Goal: Information Seeking & Learning: Learn about a topic

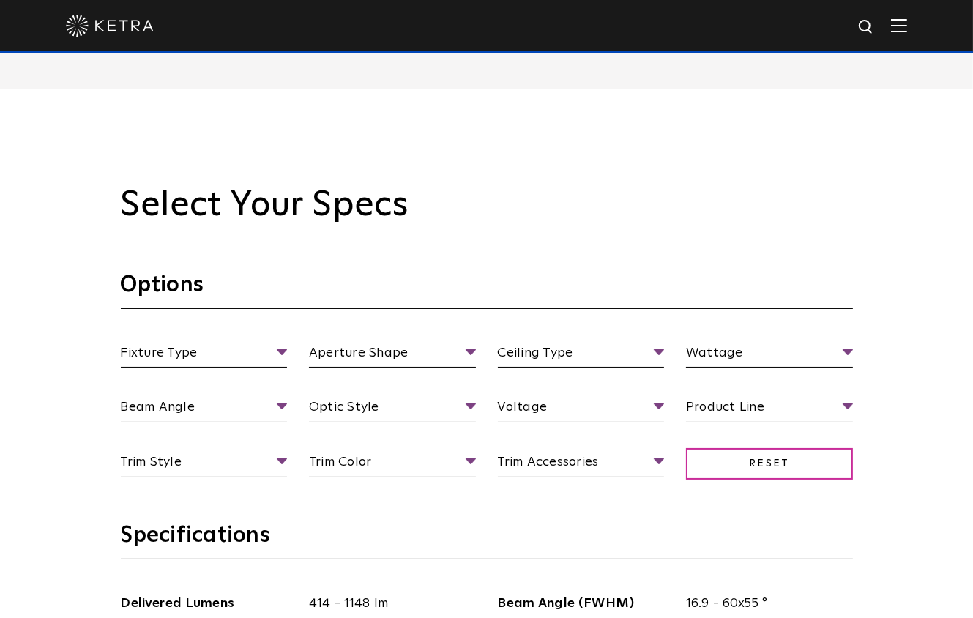
scroll to position [1342, 0]
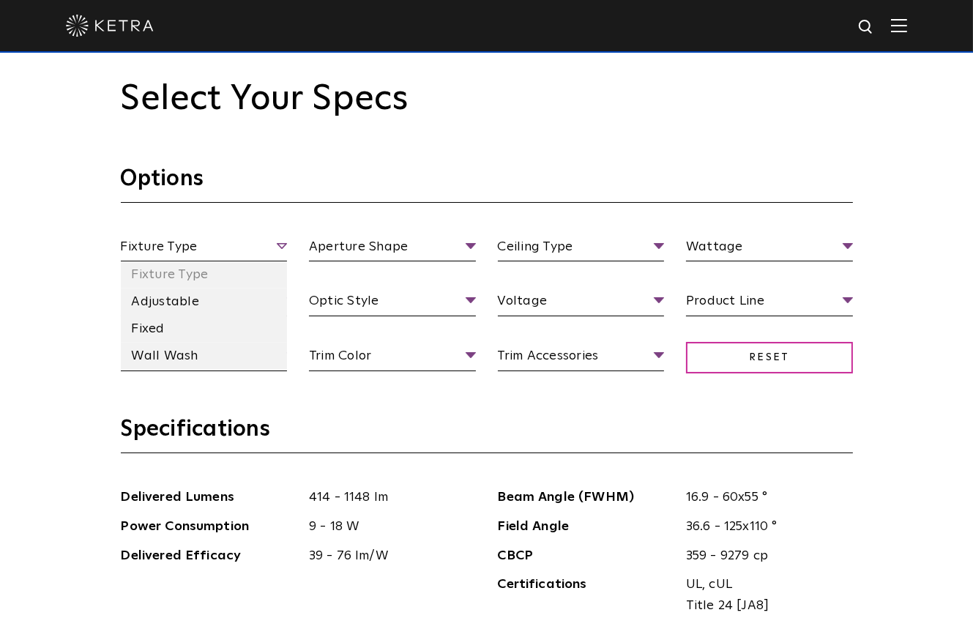
click at [220, 248] on span "Fixture Type" at bounding box center [204, 250] width 167 height 26
click at [182, 360] on li "Wall Wash" at bounding box center [204, 356] width 167 height 27
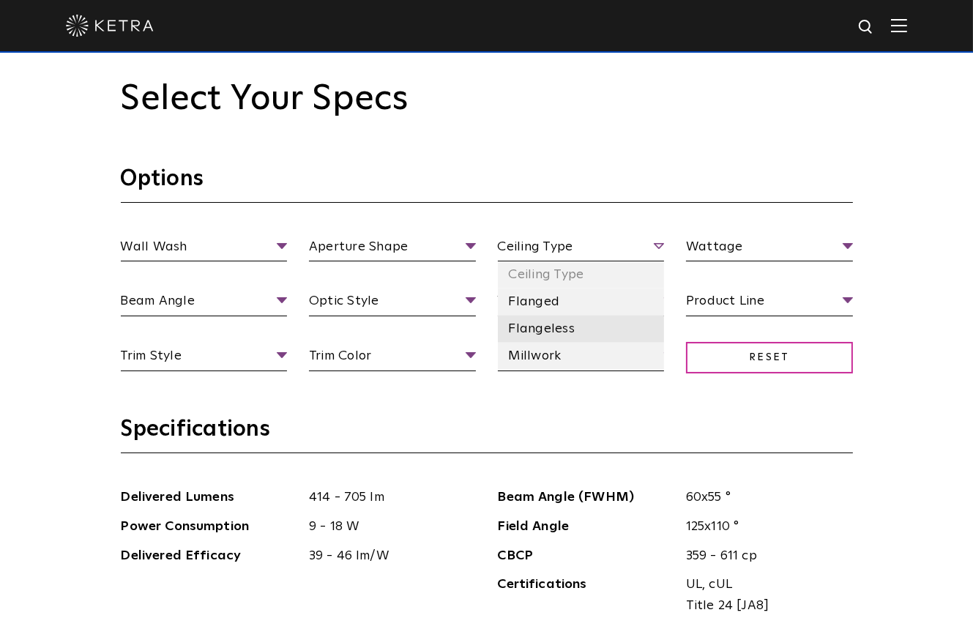
click at [557, 319] on li "Flangeless" at bounding box center [581, 329] width 167 height 27
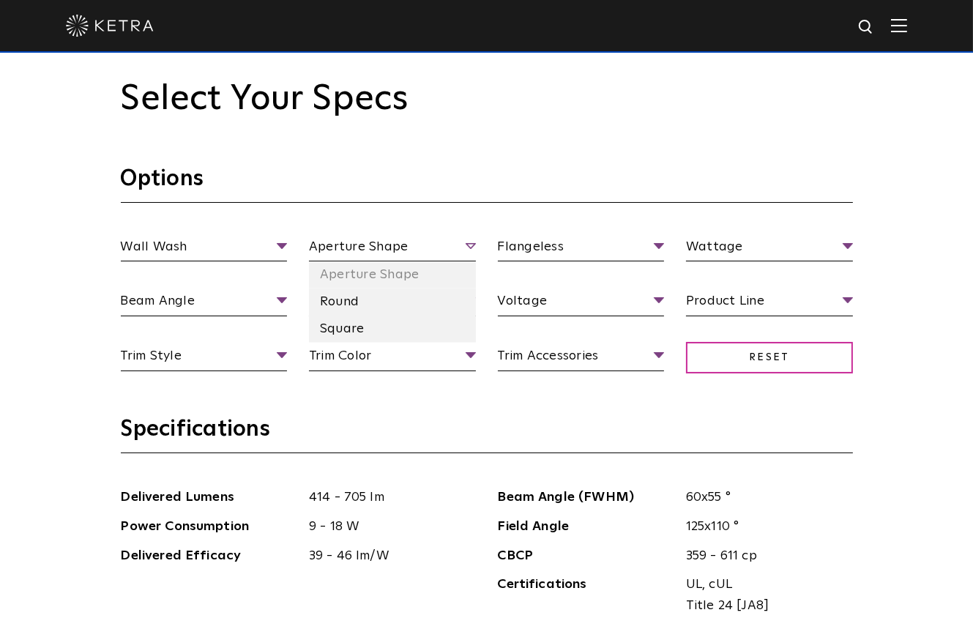
click at [440, 237] on span "Aperture Shape" at bounding box center [392, 250] width 167 height 26
click at [406, 303] on li "Round" at bounding box center [392, 302] width 167 height 27
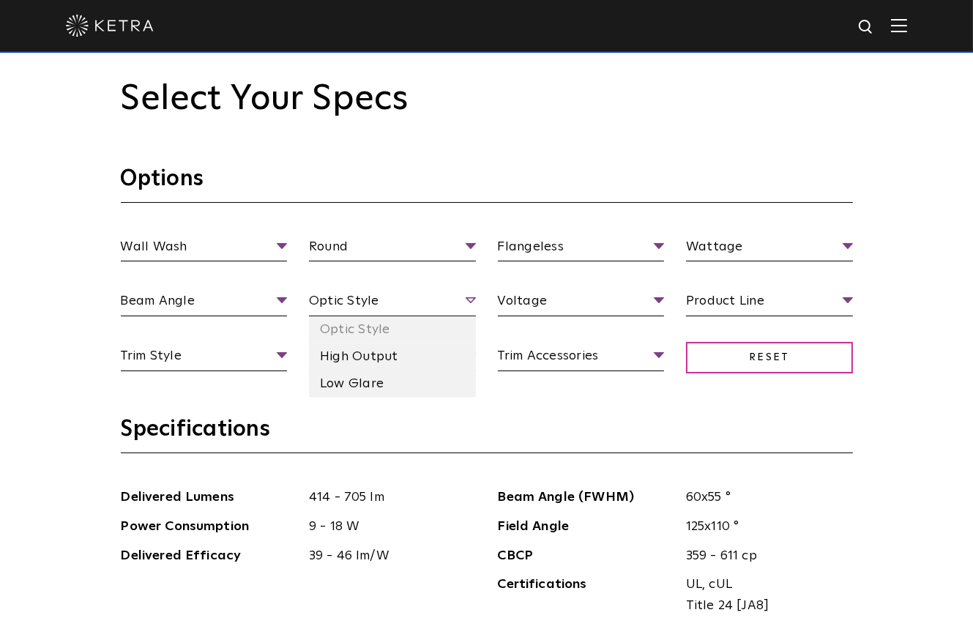
click at [415, 296] on span "Optic Style" at bounding box center [392, 304] width 167 height 26
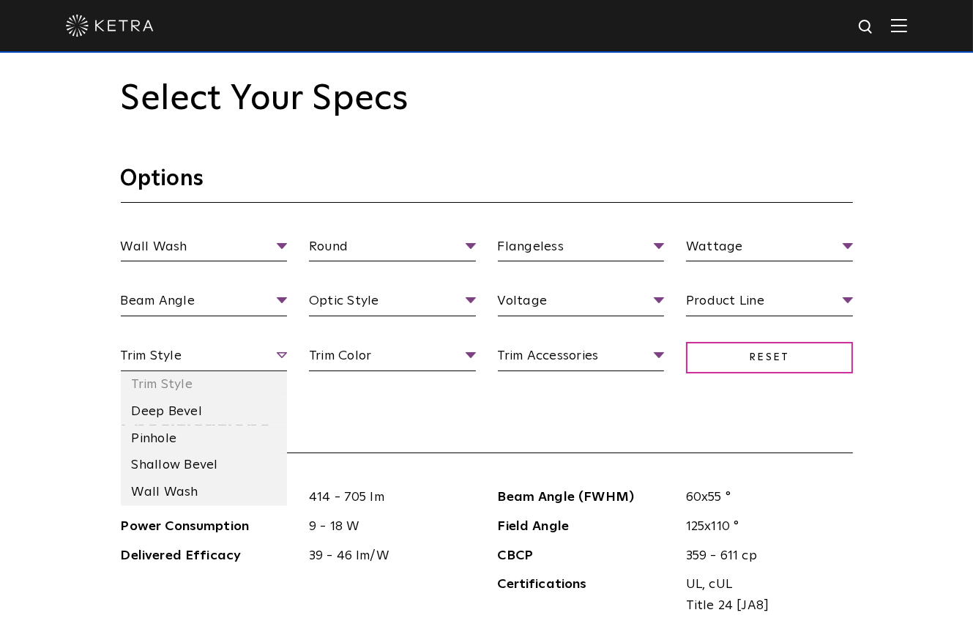
click at [191, 349] on span "Trim Style" at bounding box center [204, 359] width 167 height 26
click at [196, 347] on span "Trim Style" at bounding box center [204, 359] width 167 height 26
click at [204, 491] on li "Wall Wash" at bounding box center [204, 492] width 167 height 27
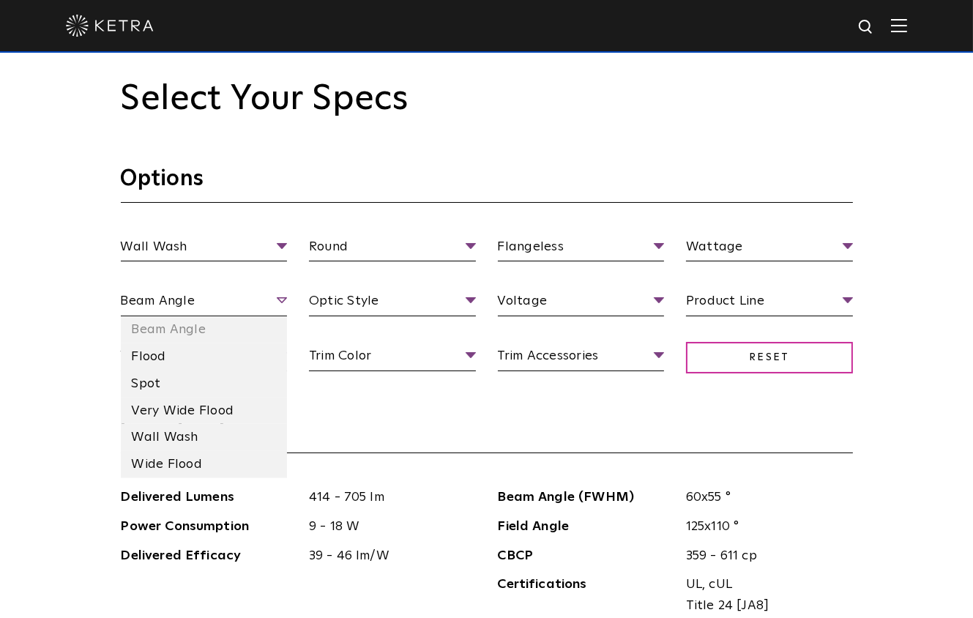
click at [264, 302] on span "Beam Angle" at bounding box center [204, 304] width 167 height 26
click at [194, 442] on li "Wall Wash" at bounding box center [204, 437] width 167 height 27
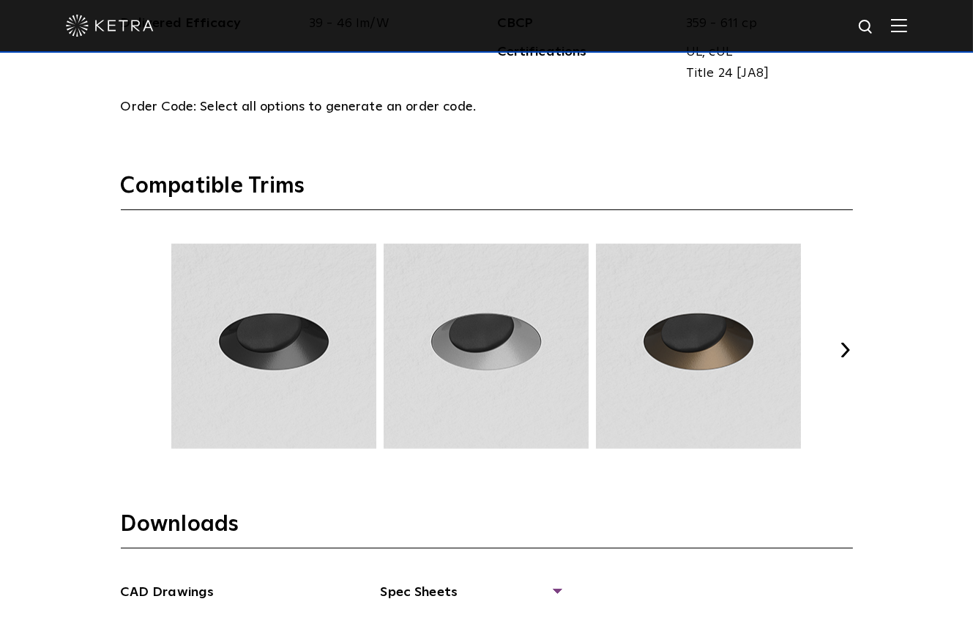
scroll to position [1879, 0]
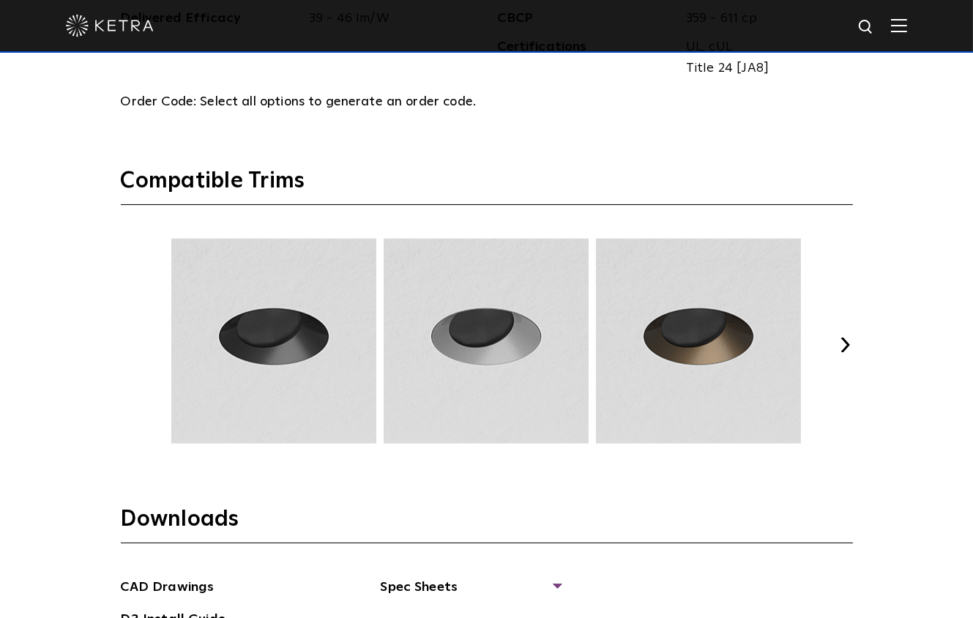
click at [322, 304] on img at bounding box center [273, 341] width 209 height 205
click at [313, 339] on img at bounding box center [273, 341] width 209 height 205
click at [839, 344] on button "Next" at bounding box center [846, 345] width 15 height 15
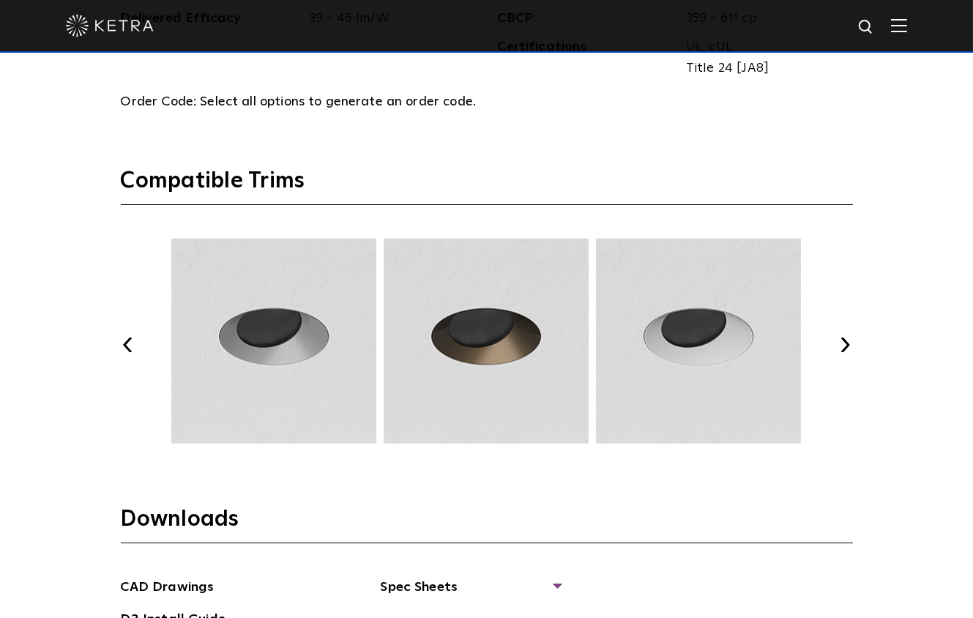
click at [839, 344] on button "Next" at bounding box center [846, 345] width 15 height 15
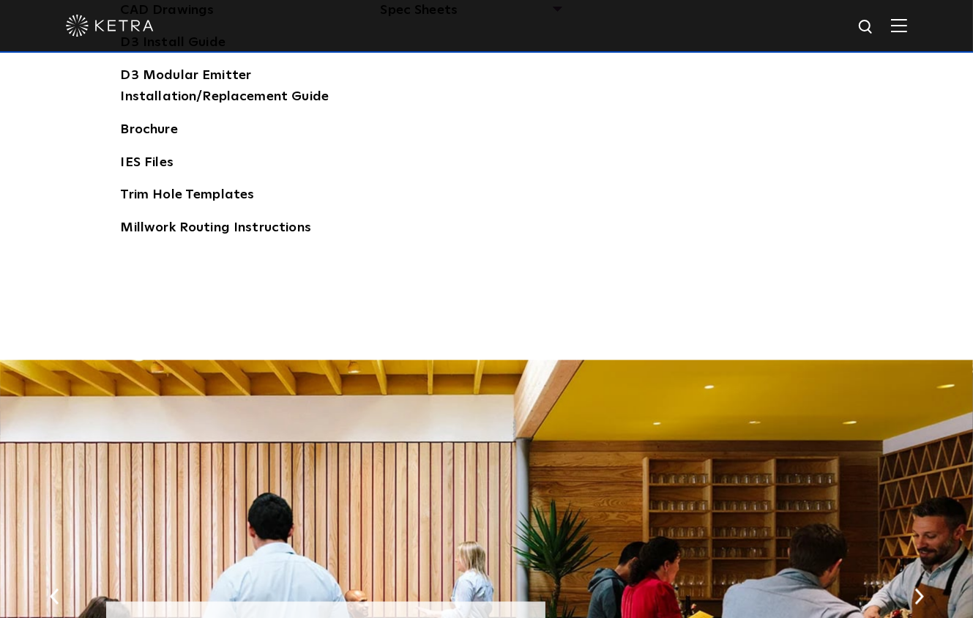
scroll to position [2333, 0]
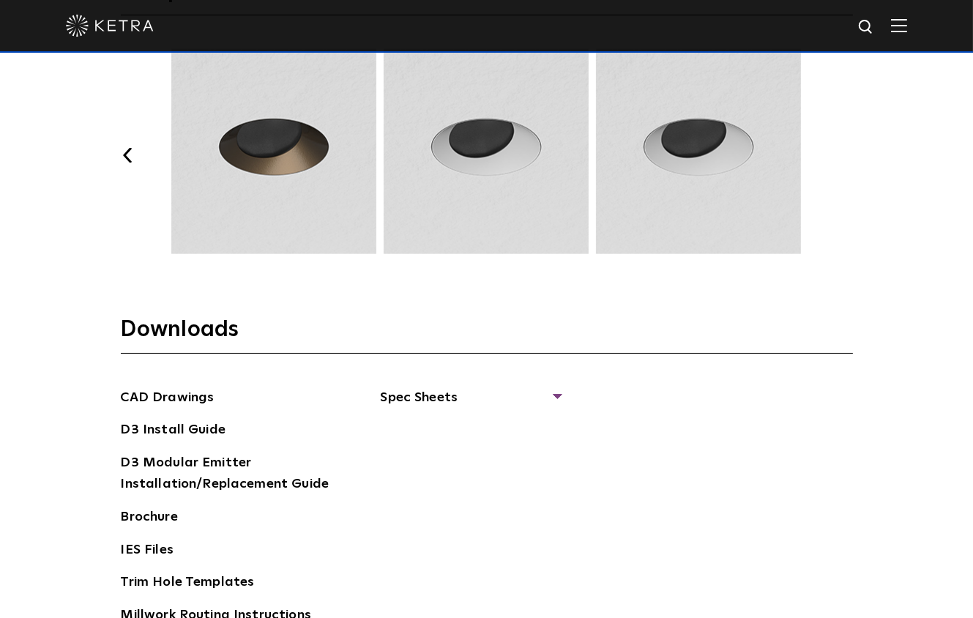
scroll to position [2064, 0]
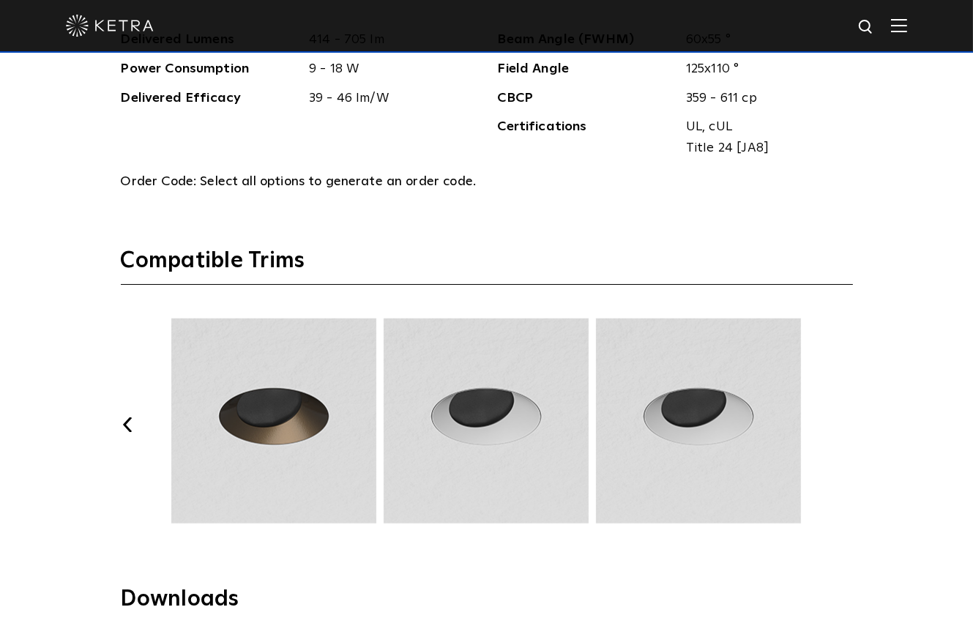
scroll to position [1796, 0]
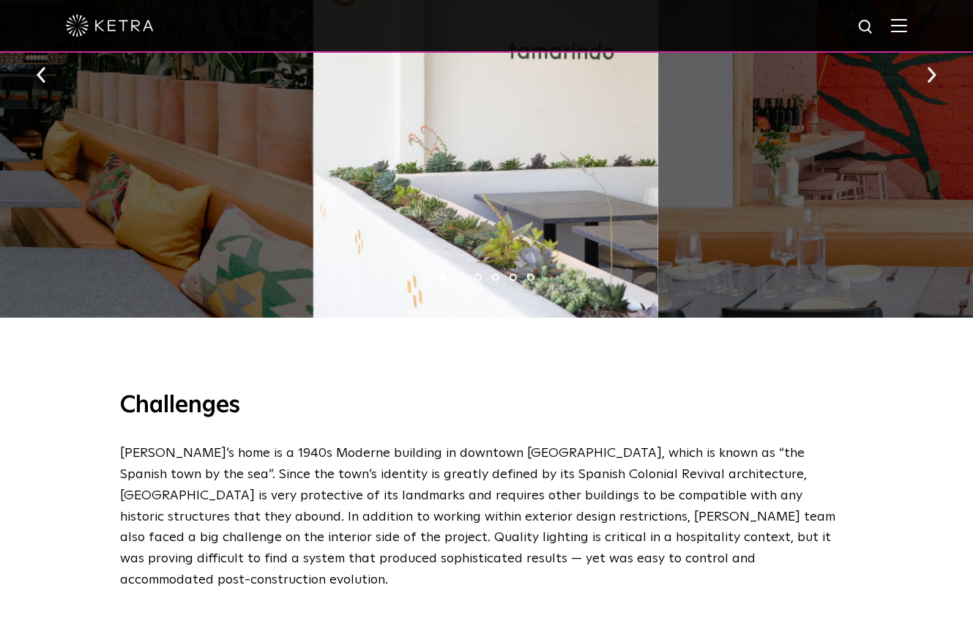
scroll to position [1342, 0]
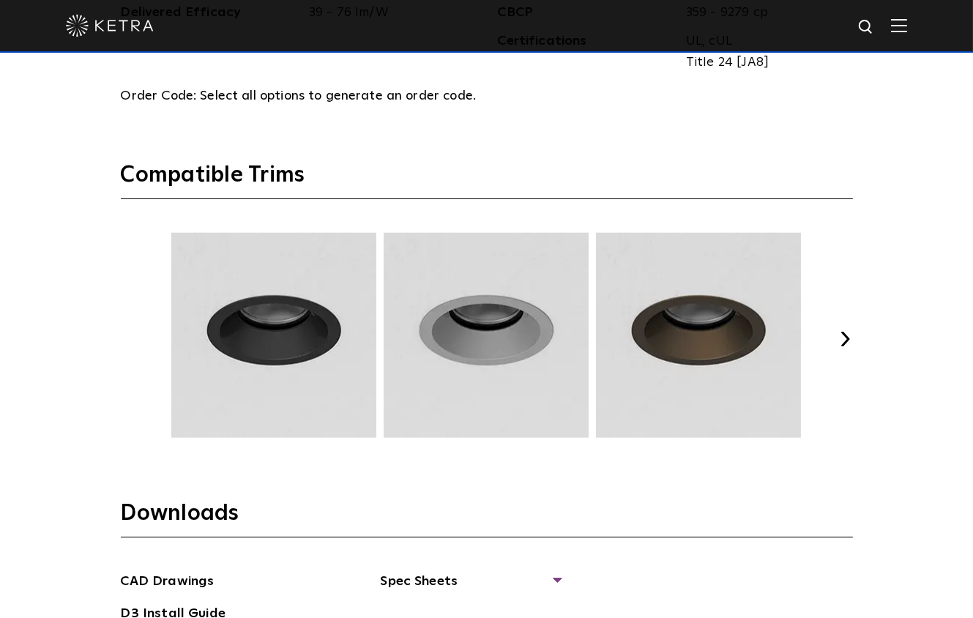
scroll to position [1879, 0]
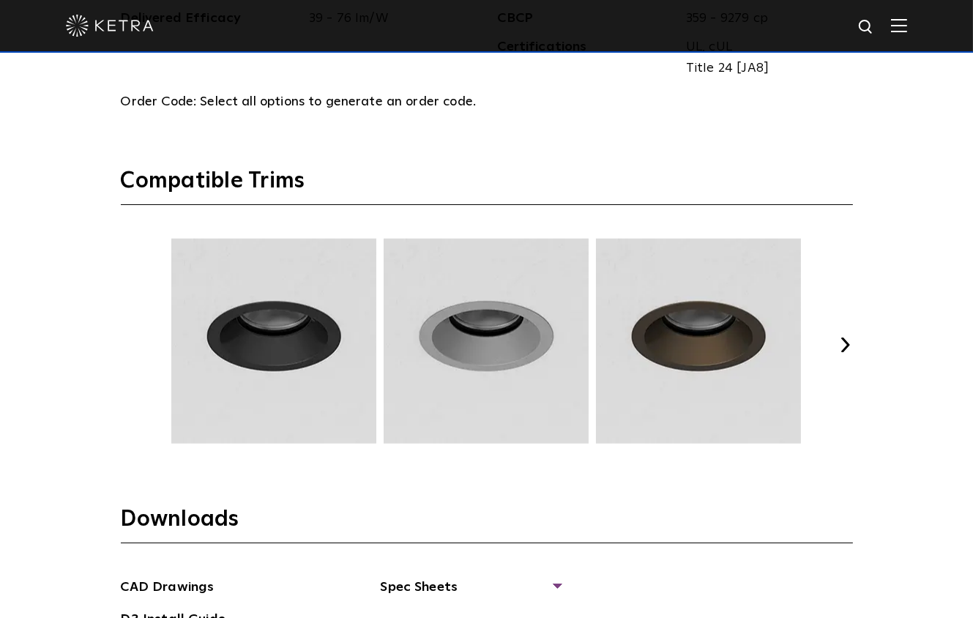
click at [850, 339] on button "Next" at bounding box center [846, 345] width 15 height 15
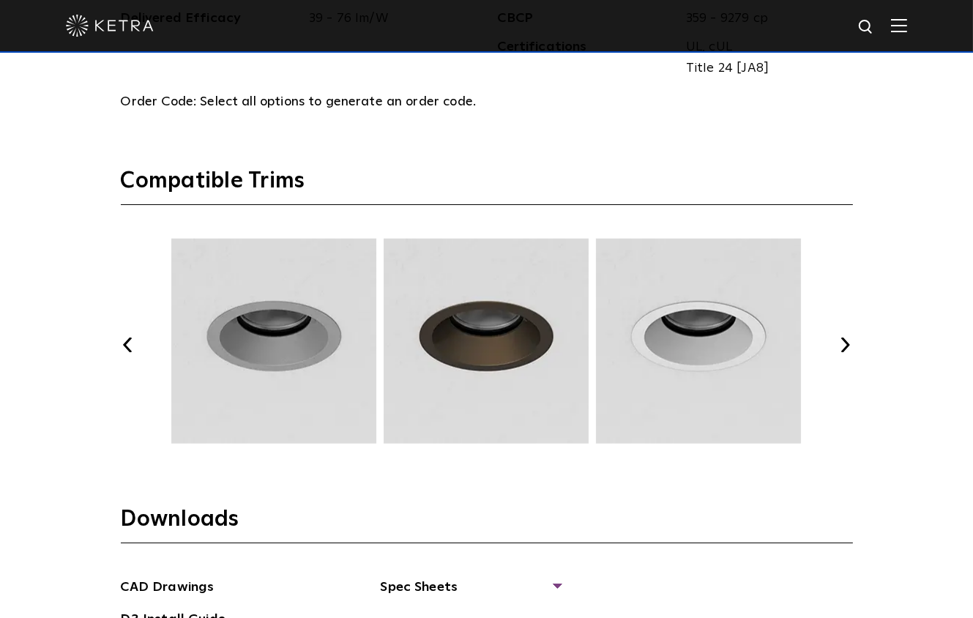
click at [845, 339] on button "Next" at bounding box center [846, 345] width 15 height 15
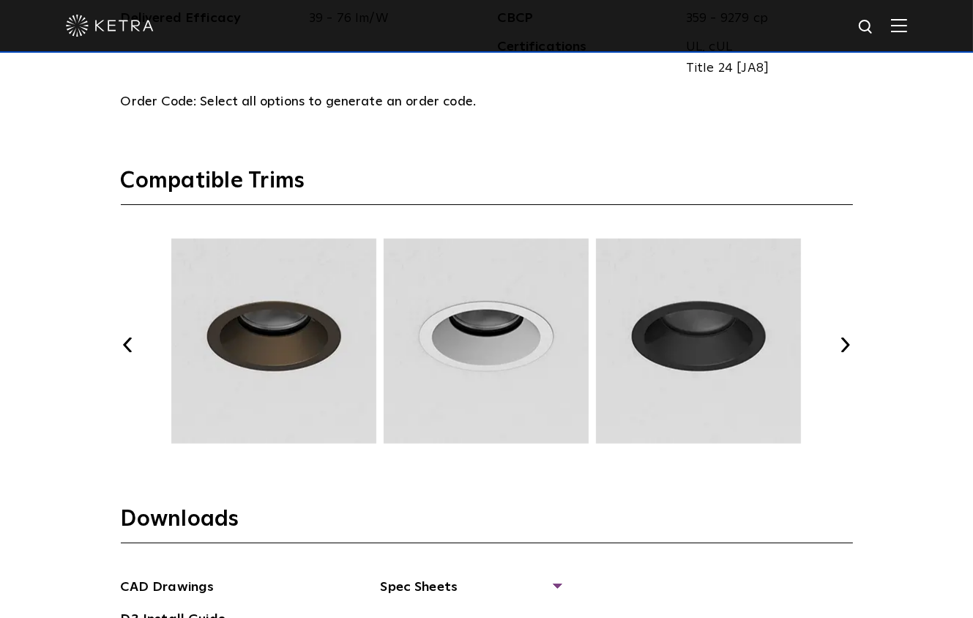
click at [844, 339] on button "Next" at bounding box center [846, 345] width 15 height 15
click at [844, 338] on button "Next" at bounding box center [846, 345] width 15 height 15
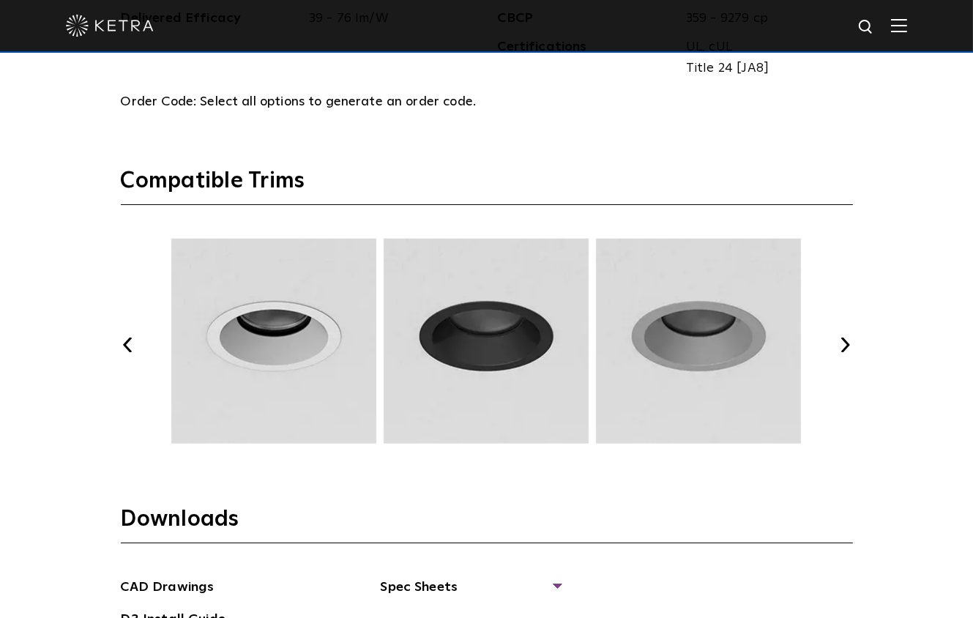
click at [844, 341] on button "Next" at bounding box center [846, 345] width 15 height 15
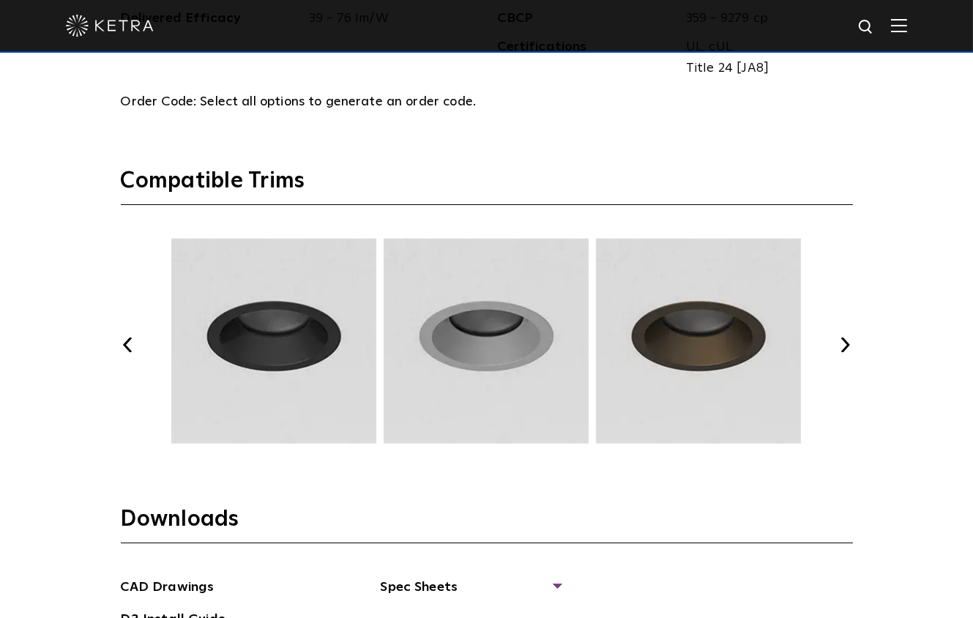
click at [844, 341] on button "Next" at bounding box center [846, 345] width 15 height 15
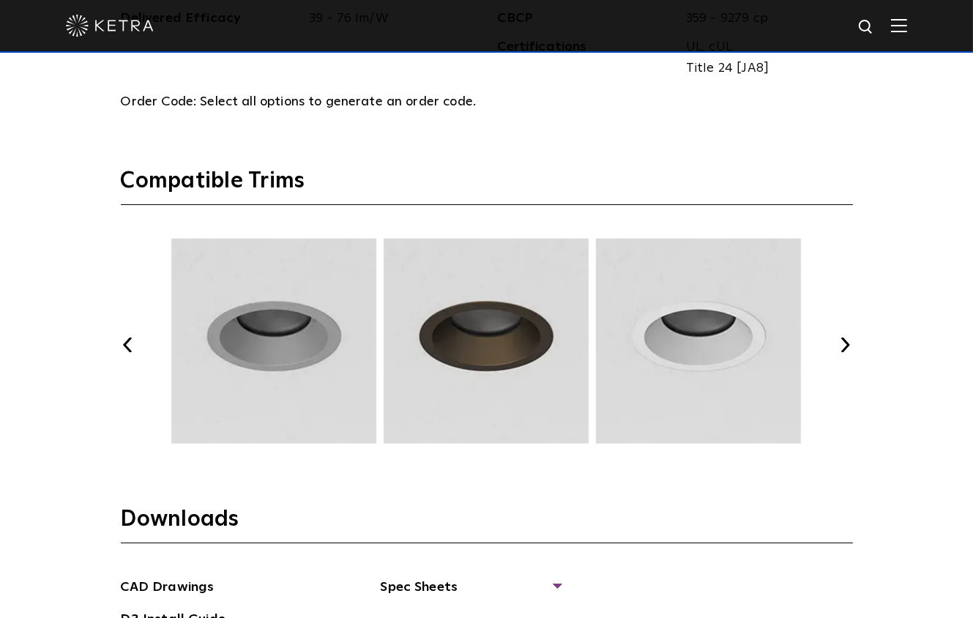
click at [844, 341] on button "Next" at bounding box center [846, 345] width 15 height 15
